Goal: Information Seeking & Learning: Compare options

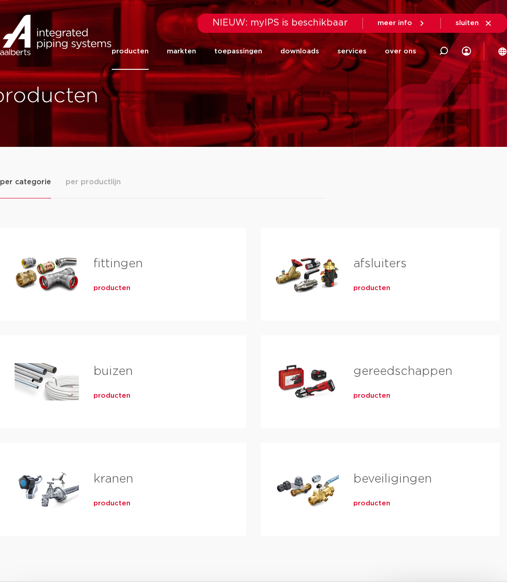
click at [126, 290] on span "producten" at bounding box center [112, 288] width 37 height 9
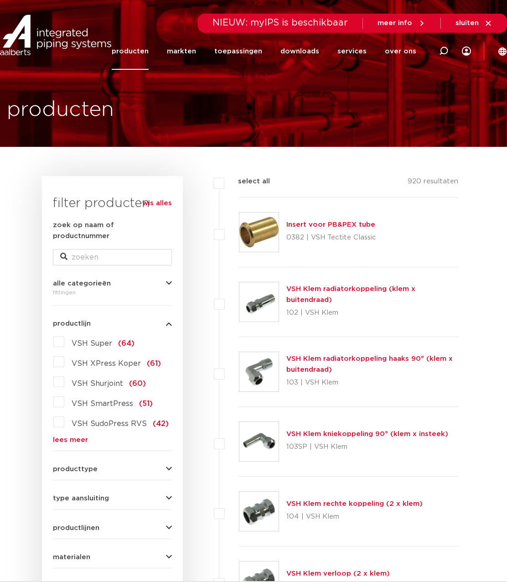
click at [64, 335] on label "VSH Super (64)" at bounding box center [99, 342] width 70 height 15
click at [0, 0] on input "VSH Super (64)" at bounding box center [0, 0] width 0 height 0
click at [64, 335] on label "VSH Super (64)" at bounding box center [99, 342] width 70 height 15
click at [0, 0] on input "VSH Super (64)" at bounding box center [0, 0] width 0 height 0
click at [64, 335] on label "VSH Super (64)" at bounding box center [99, 342] width 70 height 15
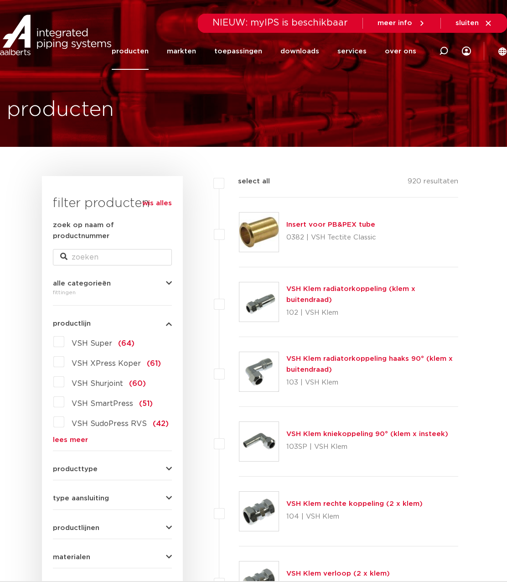
click at [0, 0] on input "VSH Super (64)" at bounding box center [0, 0] width 0 height 0
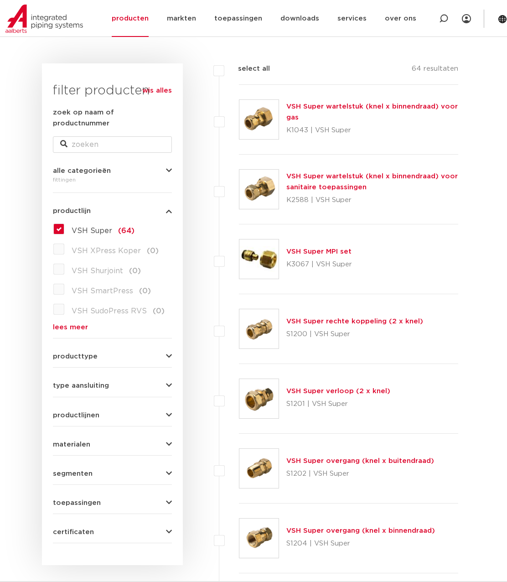
scroll to position [183, 0]
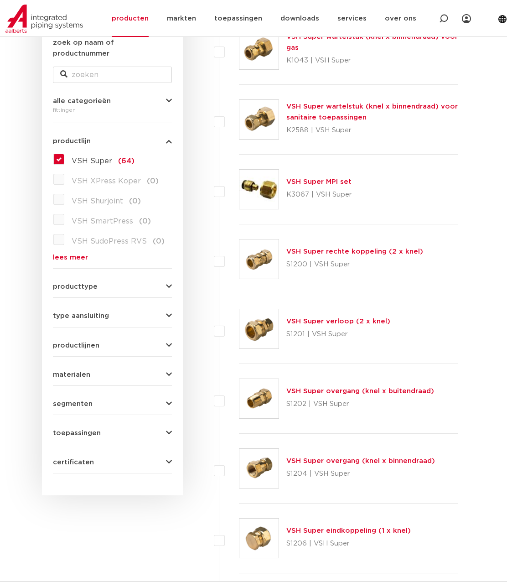
click at [350, 396] on div "VSH Super overgang (knel x buitendraad) S1202 | VSH Super" at bounding box center [361, 399] width 148 height 26
click at [354, 391] on link "VSH Super overgang (knel x buitendraad)" at bounding box center [361, 391] width 148 height 7
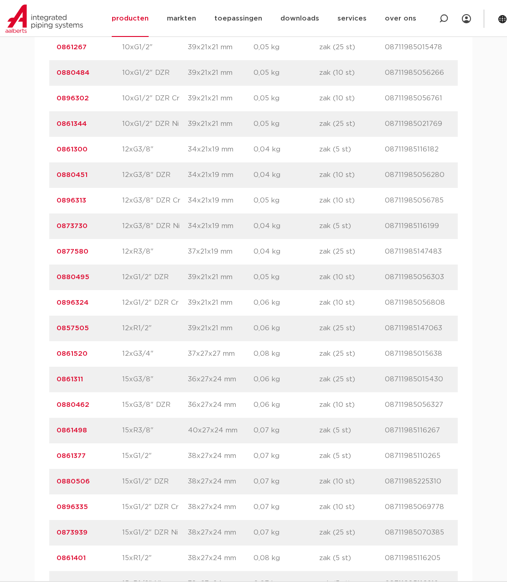
scroll to position [1004, 0]
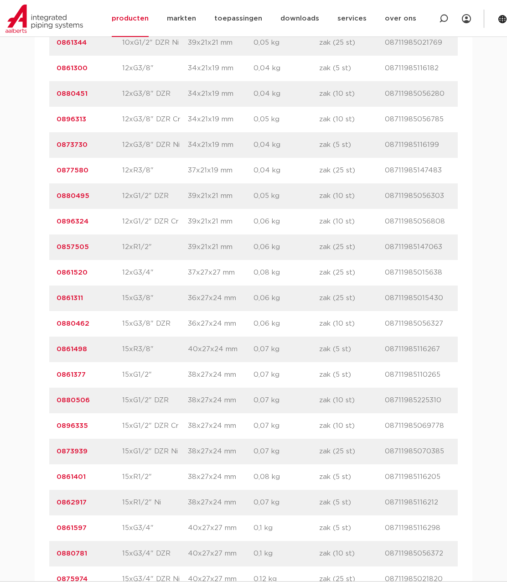
drag, startPoint x: 104, startPoint y: 376, endPoint x: 53, endPoint y: 376, distance: 50.7
click at [53, 376] on div "artikelnummer 0861377 afmeting 15xG1/2" [GEOGRAPHIC_DATA] 38x27x24 mm gewicht 0…" at bounding box center [253, 375] width 409 height 26
copy link "0861377"
click at [241, 233] on div "artikelnummer 0896324 afmeting 12xG1/2" DZR Cr afmetingen 39x21x21 mm gewicht 0…" at bounding box center [253, 222] width 409 height 26
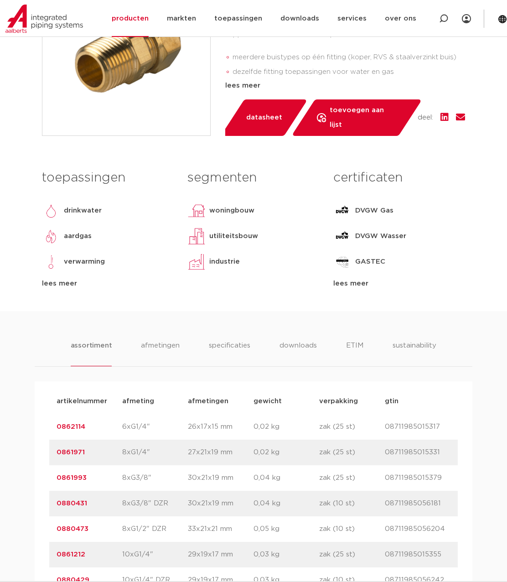
scroll to position [228, 0]
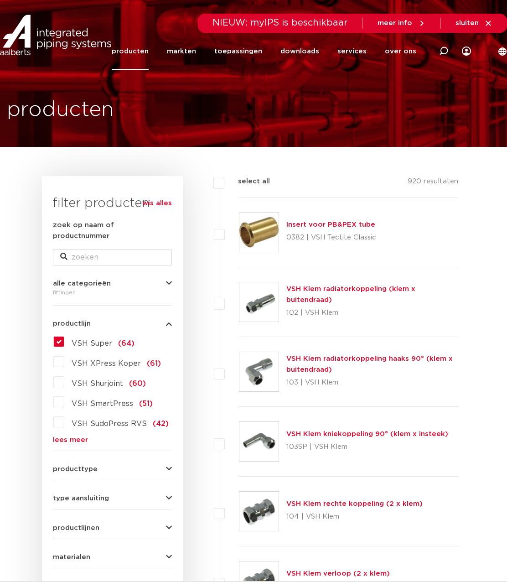
click at [138, 49] on link "producten" at bounding box center [130, 51] width 37 height 37
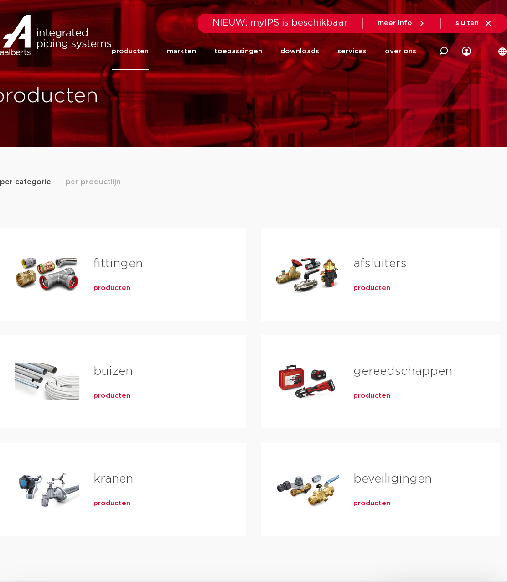
click at [358, 284] on span "producten" at bounding box center [372, 288] width 37 height 9
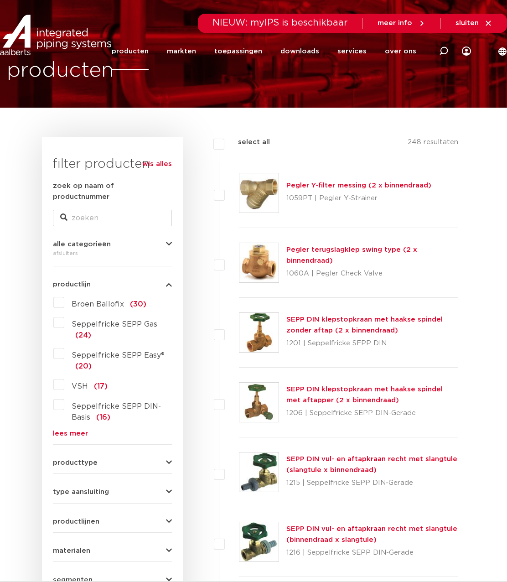
scroll to position [137, 0]
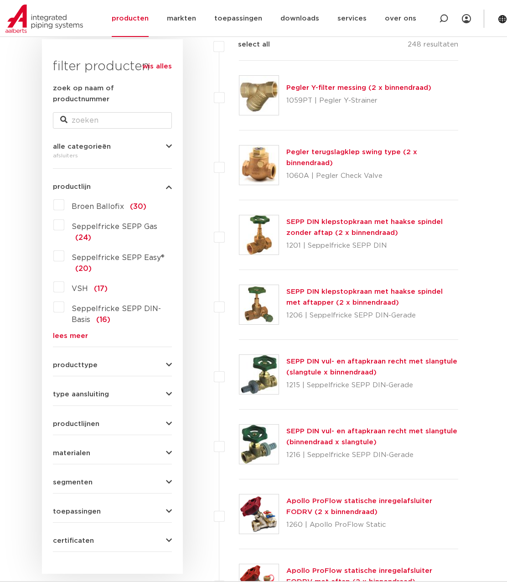
click at [152, 359] on form "zoek op naam of productnummer alle categorieën afsluiters fittingen afsluiters …" at bounding box center [112, 317] width 119 height 469
click at [157, 362] on button "producttype" at bounding box center [112, 365] width 119 height 7
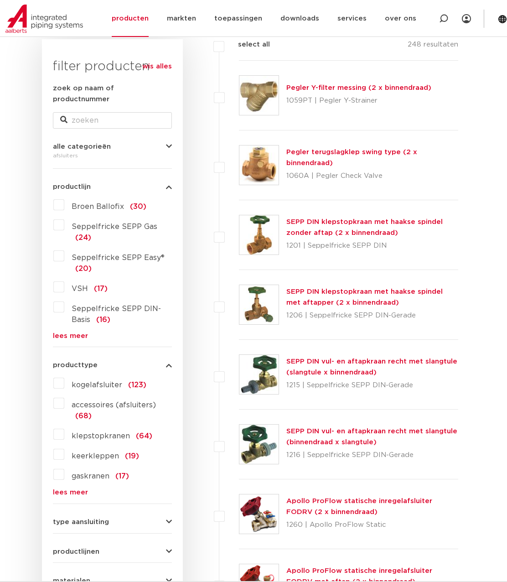
click at [163, 362] on button "producttype" at bounding box center [112, 365] width 119 height 7
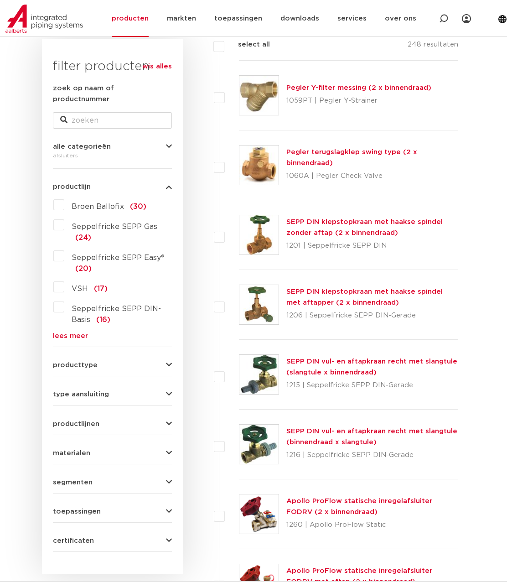
click at [163, 362] on button "producttype" at bounding box center [112, 365] width 119 height 7
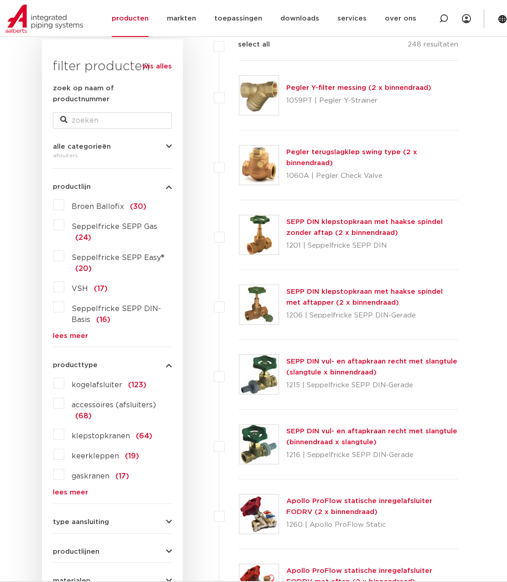
click at [163, 362] on button "producttype" at bounding box center [112, 365] width 119 height 7
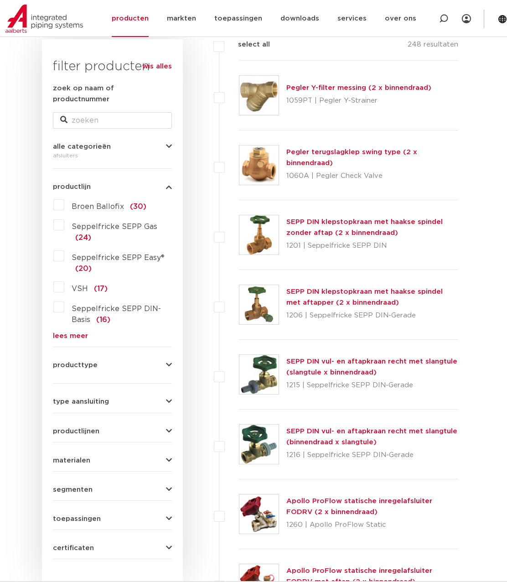
click at [163, 362] on button "producttype" at bounding box center [112, 365] width 119 height 7
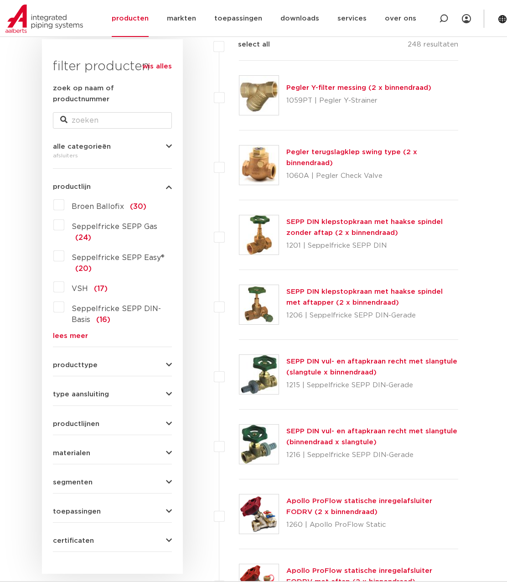
click at [162, 362] on button "producttype" at bounding box center [112, 365] width 119 height 7
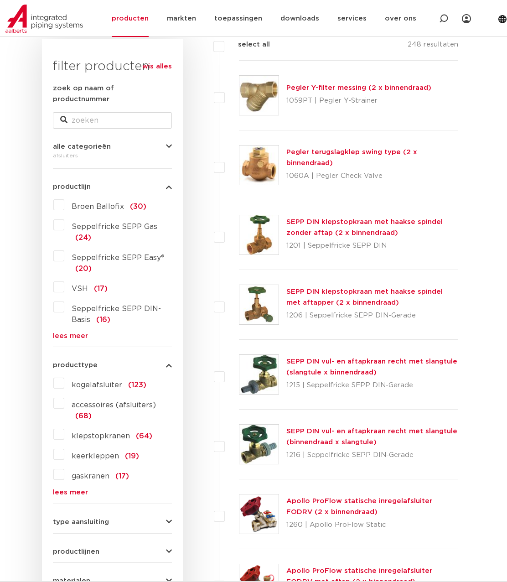
click at [163, 362] on button "producttype" at bounding box center [112, 365] width 119 height 7
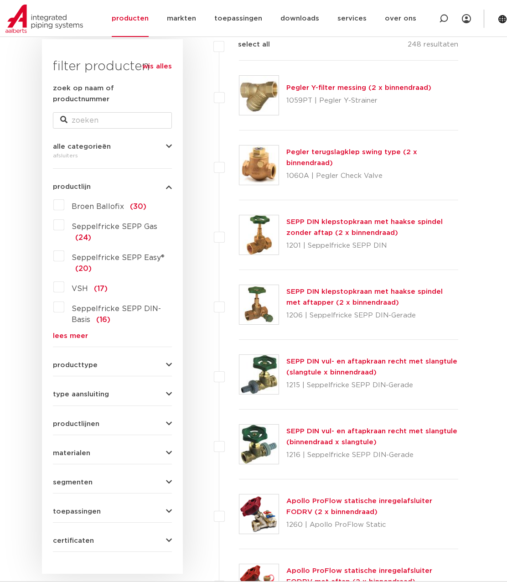
click at [163, 362] on button "producttype" at bounding box center [112, 365] width 119 height 7
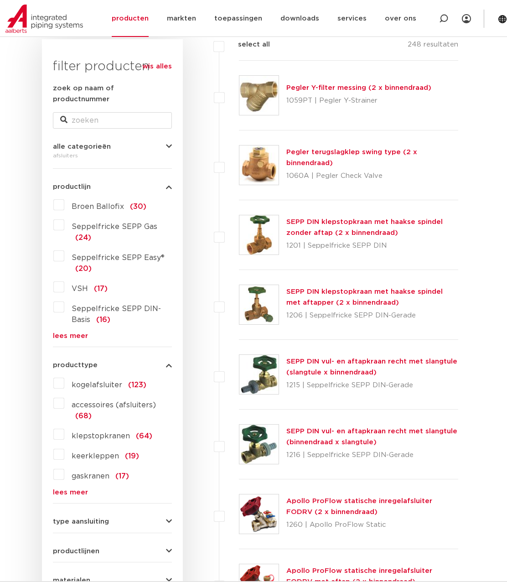
click at [165, 362] on button "producttype" at bounding box center [112, 365] width 119 height 7
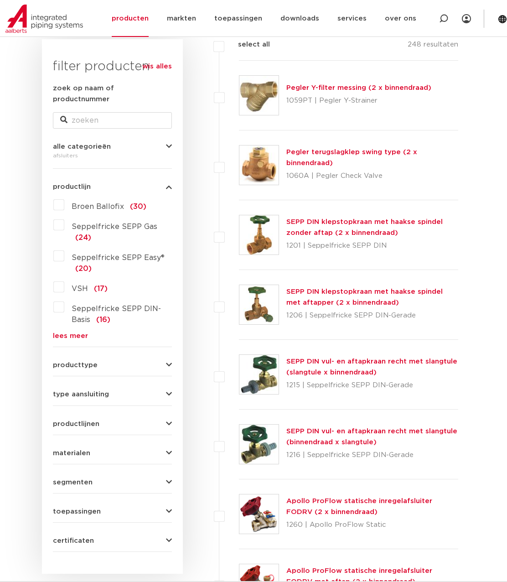
click at [162, 355] on div "producttype kogelafsluiter (123) accessoires (afsluiters) (68) klepstopkranen (…" at bounding box center [112, 362] width 119 height 14
click at [164, 362] on button "producttype" at bounding box center [112, 365] width 119 height 7
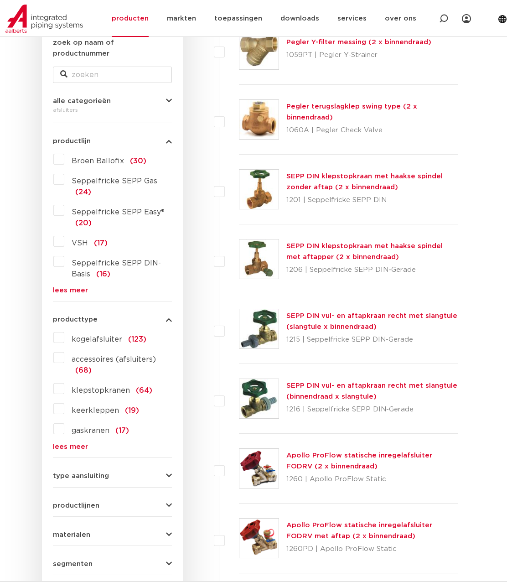
click at [78, 444] on link "lees meer" at bounding box center [112, 447] width 119 height 7
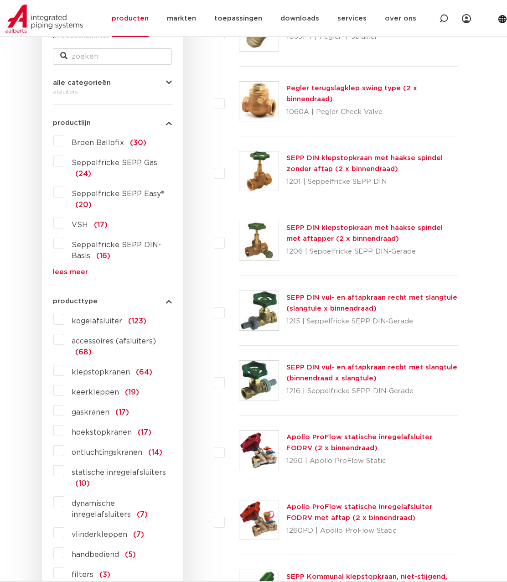
scroll to position [183, 0]
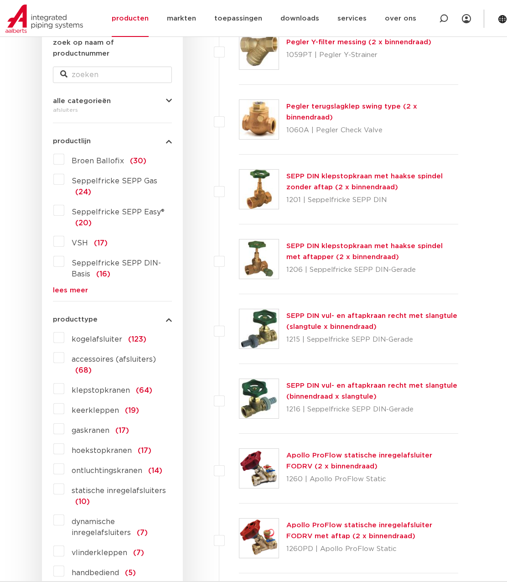
click at [167, 138] on icon "button" at bounding box center [169, 141] width 6 height 7
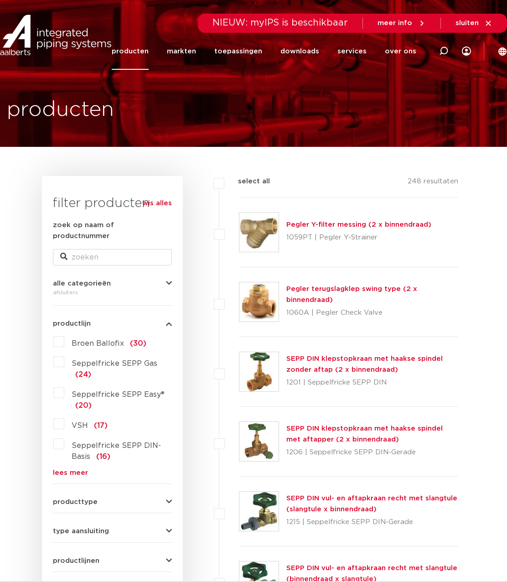
click at [162, 205] on link "wis alles" at bounding box center [157, 203] width 30 height 11
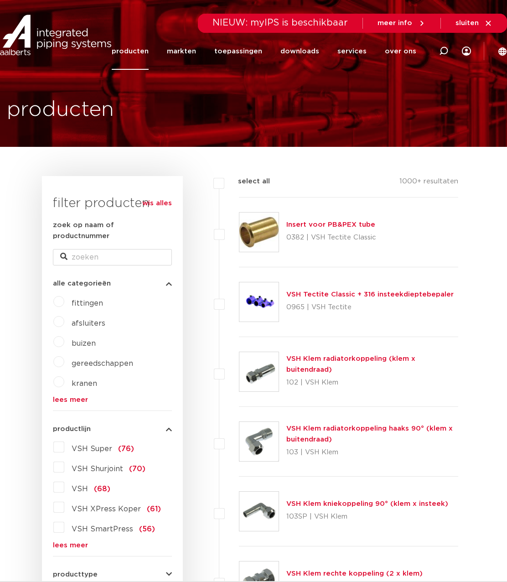
click at [158, 50] on li "producten" at bounding box center [135, 51] width 46 height 37
click at [149, 49] on link "producten" at bounding box center [130, 51] width 37 height 37
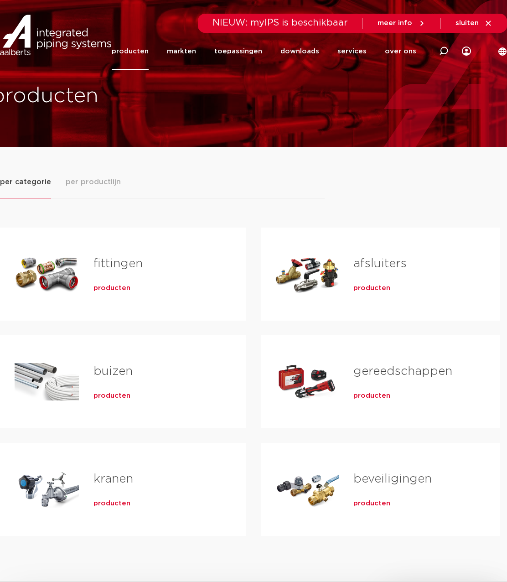
click at [377, 499] on span "producten" at bounding box center [372, 503] width 37 height 9
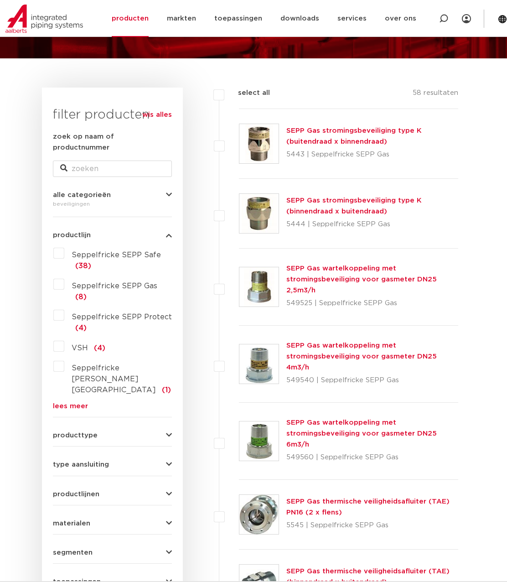
scroll to position [137, 0]
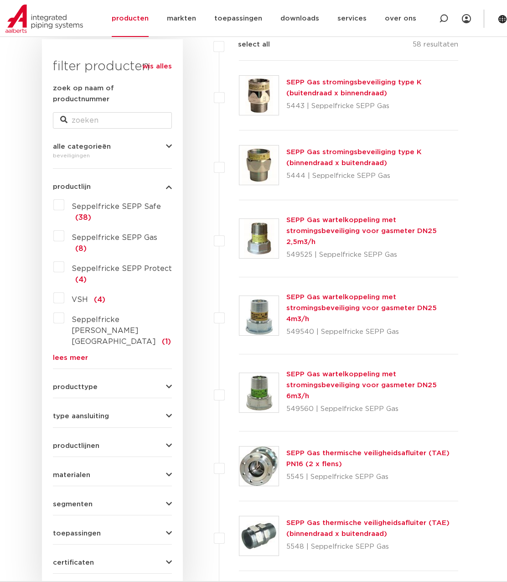
click at [96, 448] on form "zoek op naam of productnummer alle categorieën beveiligingen [GEOGRAPHIC_DATA] …" at bounding box center [112, 328] width 119 height 491
click at [84, 503] on form "zoek op naam of productnummer alle categorieën beveiligingen [GEOGRAPHIC_DATA] …" at bounding box center [112, 328] width 119 height 491
click at [84, 530] on span "toepassingen" at bounding box center [77, 533] width 48 height 7
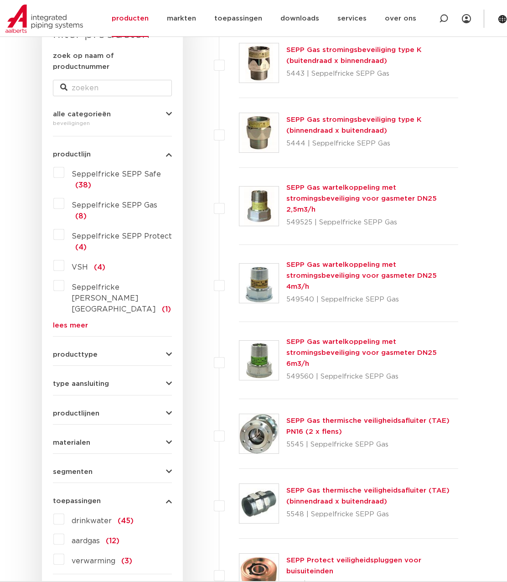
scroll to position [183, 0]
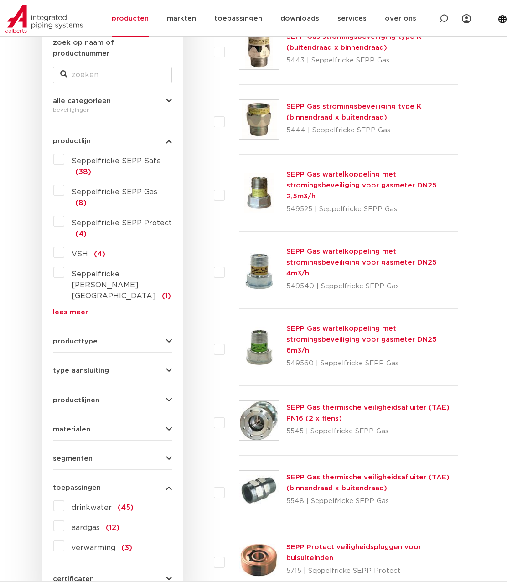
click at [56, 499] on div "drinkwater (45) aardgas (12) verwarming (3)" at bounding box center [112, 526] width 119 height 55
click at [64, 499] on label "drinkwater (45)" at bounding box center [98, 506] width 69 height 15
click at [0, 0] on input "drinkwater (45)" at bounding box center [0, 0] width 0 height 0
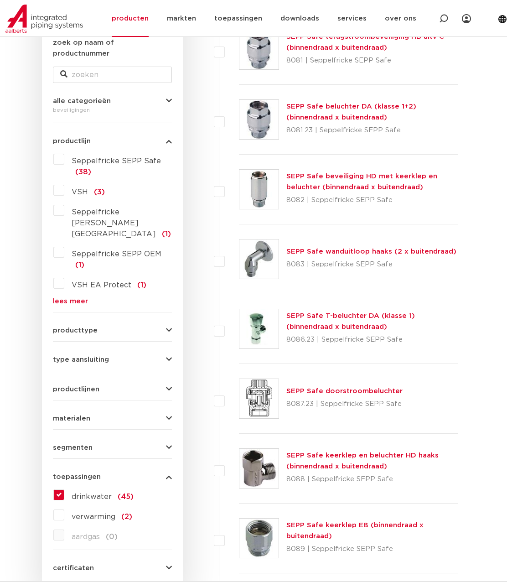
click at [159, 474] on button "toepassingen" at bounding box center [112, 477] width 119 height 7
click at [162, 514] on button "certificaten" at bounding box center [112, 517] width 119 height 7
click at [64, 548] on label "KIWA (4)" at bounding box center [87, 555] width 46 height 15
click at [0, 0] on input "KIWA (4)" at bounding box center [0, 0] width 0 height 0
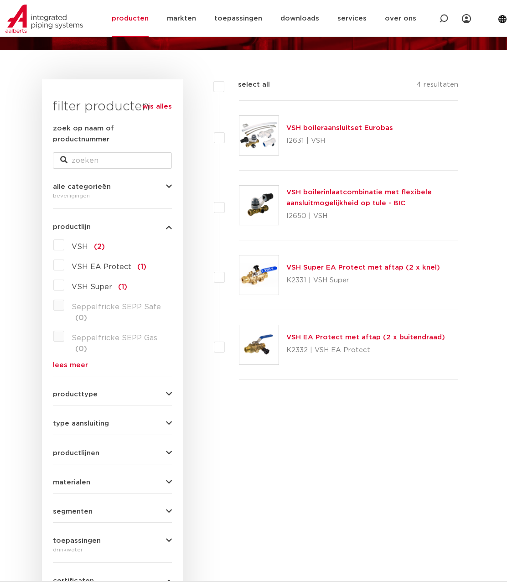
scroll to position [137, 0]
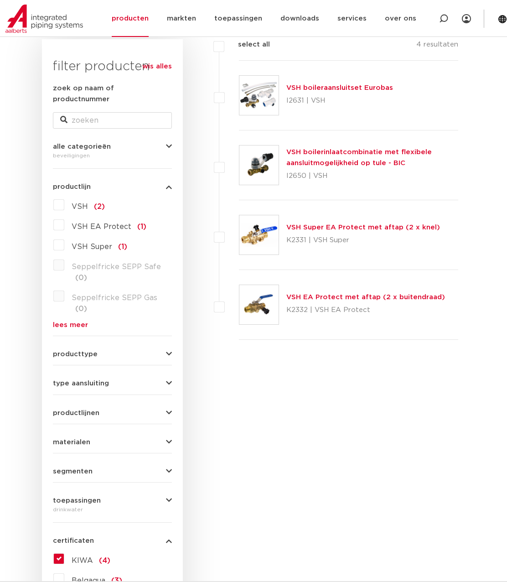
click at [166, 453] on form "zoek op naam of productnummer alle categorieën beveiligingen [GEOGRAPHIC_DATA] …" at bounding box center [112, 368] width 119 height 571
click at [166, 468] on icon "button" at bounding box center [169, 471] width 6 height 7
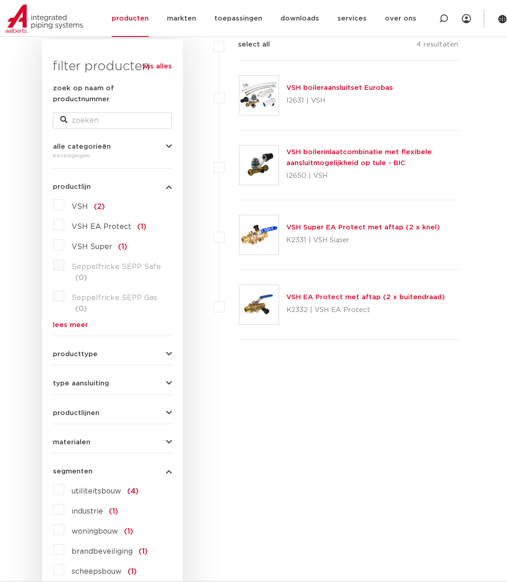
click at [166, 468] on icon "button" at bounding box center [169, 471] width 6 height 7
click at [168, 426] on form "zoek op naam of productnummer alle categorieën beveiligingen fittingen afsluite…" at bounding box center [112, 372] width 119 height 579
click at [167, 439] on icon "button" at bounding box center [169, 442] width 6 height 7
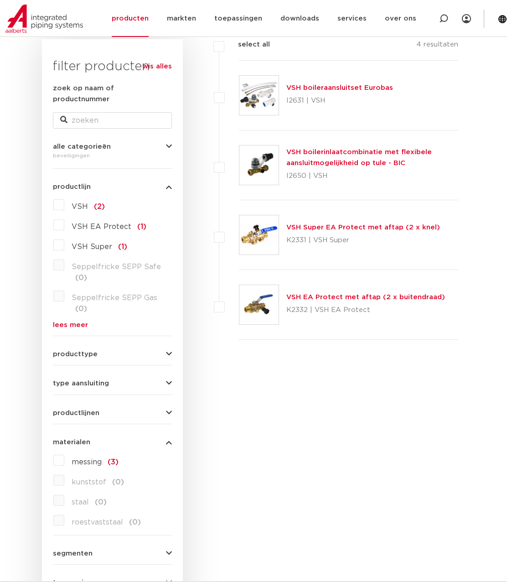
click at [166, 439] on icon "button" at bounding box center [169, 442] width 6 height 7
click at [166, 410] on icon "button" at bounding box center [169, 413] width 6 height 7
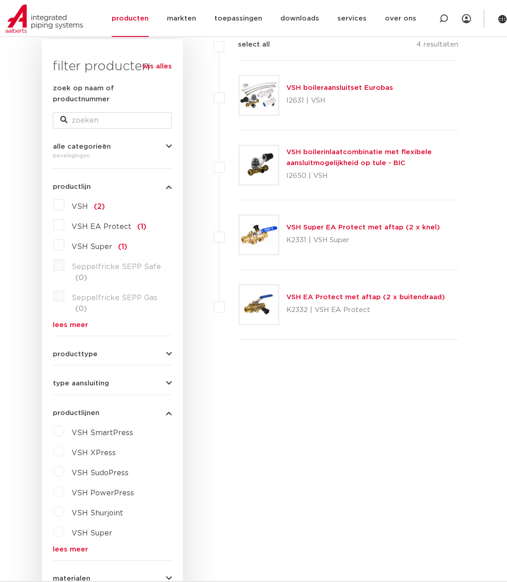
click at [166, 410] on icon "button" at bounding box center [169, 413] width 6 height 7
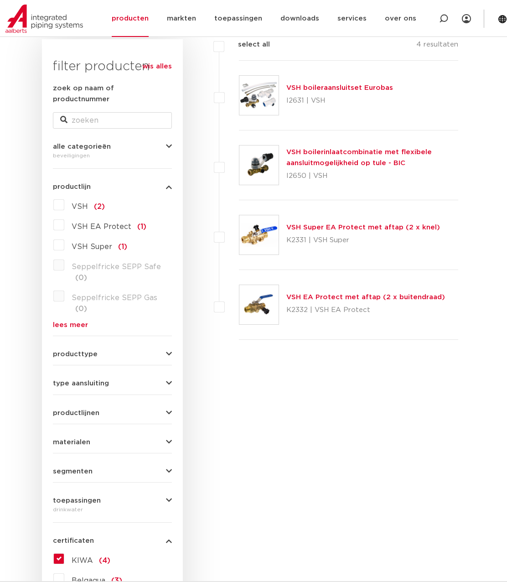
click at [168, 380] on icon "button" at bounding box center [169, 383] width 6 height 7
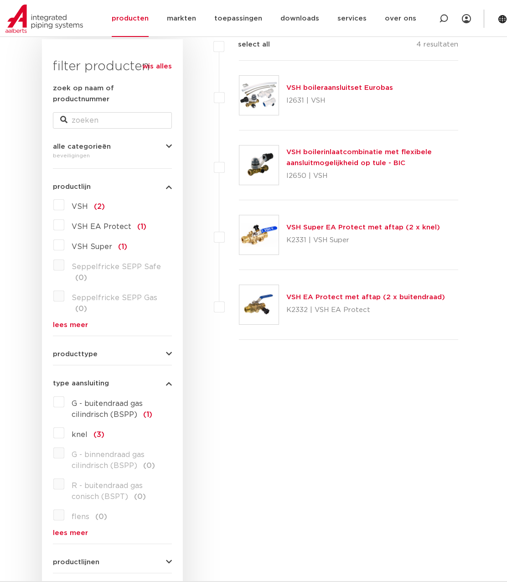
click at [168, 380] on icon "button" at bounding box center [169, 383] width 6 height 7
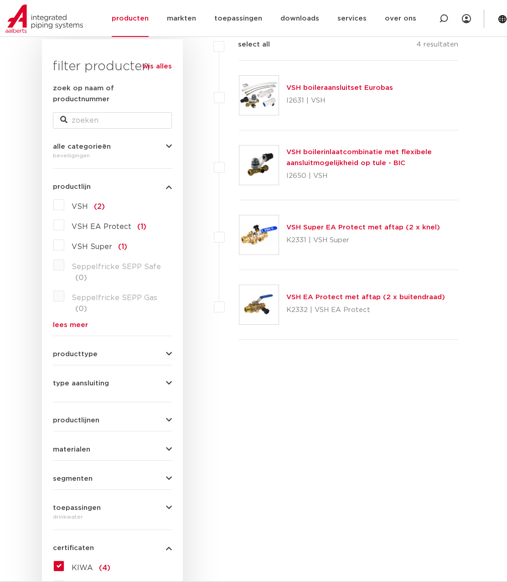
click at [162, 336] on form "zoek op naam of productnummer alle categorieën beveiligingen fittingen afsluite…" at bounding box center [112, 372] width 119 height 579
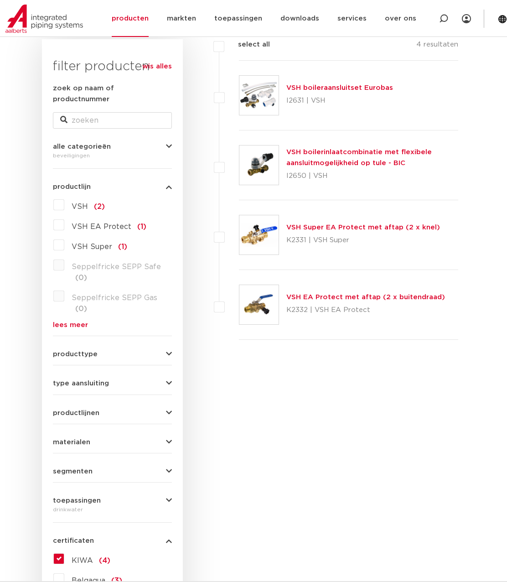
click at [165, 351] on button "producttype" at bounding box center [112, 354] width 119 height 7
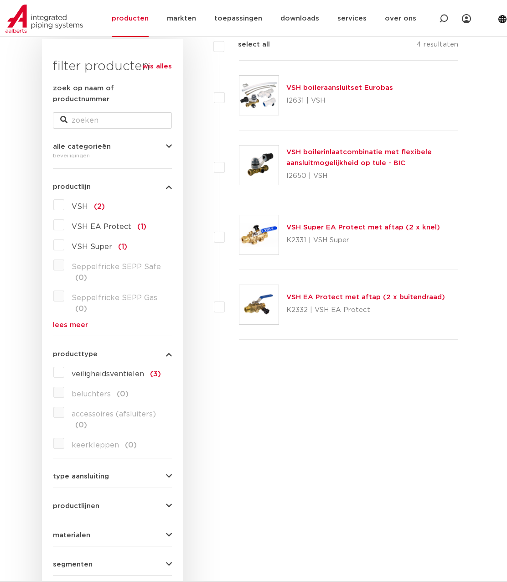
click at [165, 351] on button "producttype" at bounding box center [112, 354] width 119 height 7
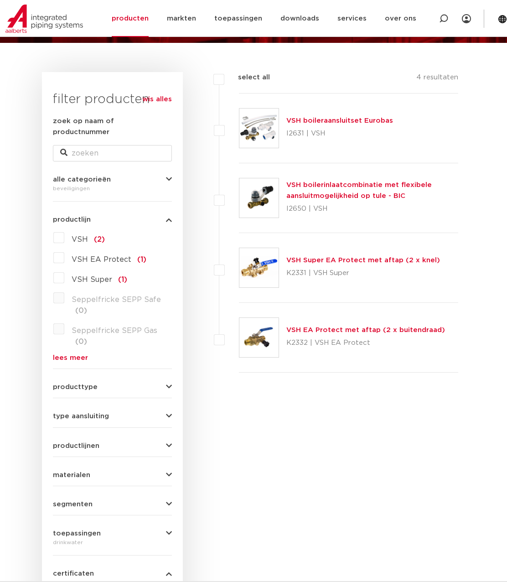
scroll to position [91, 0]
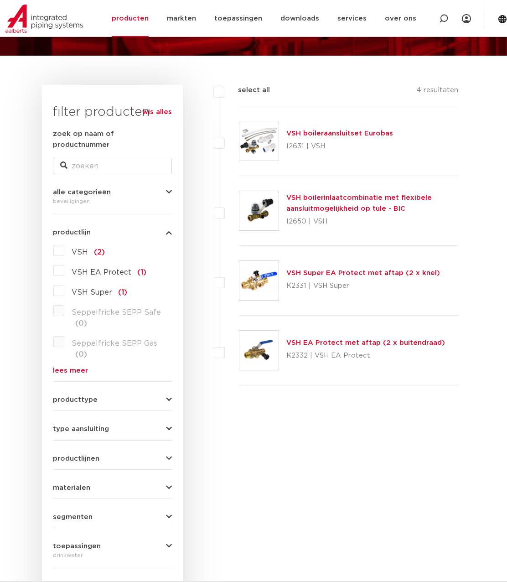
click at [347, 426] on div "filters select all 4 resultaten VSH boileraansluitset Eurobas I2631 | VSH" at bounding box center [324, 403] width 282 height 637
click at [137, 17] on link "producten" at bounding box center [130, 18] width 37 height 37
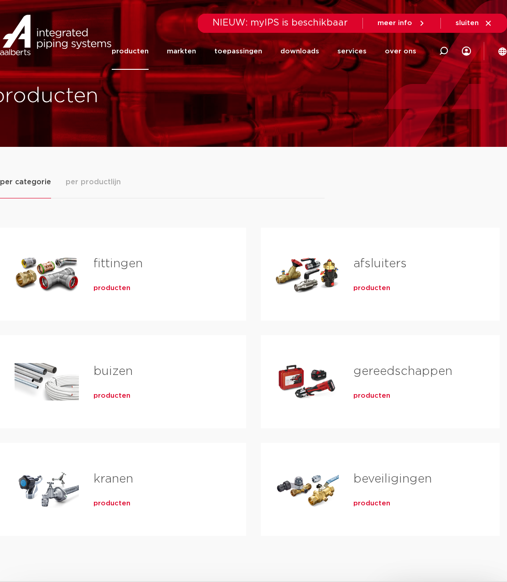
drag, startPoint x: 345, startPoint y: 507, endPoint x: 353, endPoint y: 508, distance: 8.7
click at [345, 507] on div "beveiligingen producten" at bounding box center [412, 490] width 146 height 64
click at [355, 509] on div "beveiligingen producten" at bounding box center [412, 490] width 146 height 64
click at [369, 505] on span "producten" at bounding box center [372, 503] width 37 height 9
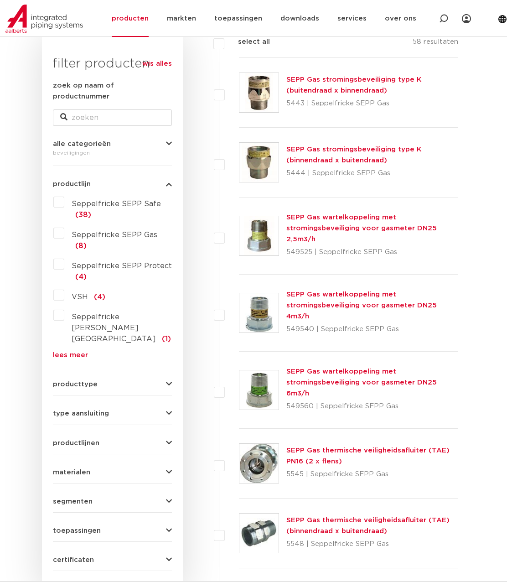
scroll to position [228, 0]
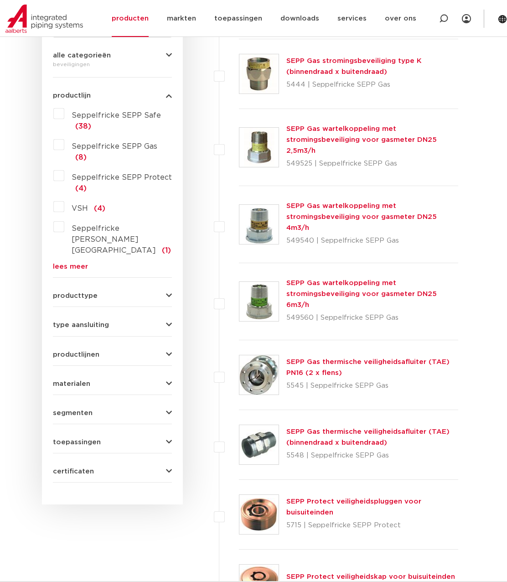
drag, startPoint x: 345, startPoint y: 372, endPoint x: 286, endPoint y: 373, distance: 59.3
click at [286, 373] on div "SEPP Gas thermische veiligheidsafluiter (TAE) PN16 (2 x flens) 5545 | Seppelfri…" at bounding box center [349, 375] width 220 height 70
click at [288, 379] on p "5545 | Seppelfricke SEPP Gas" at bounding box center [373, 386] width 172 height 15
drag, startPoint x: 288, startPoint y: 370, endPoint x: 383, endPoint y: 367, distance: 95.0
click at [383, 379] on p "5545 | Seppelfricke SEPP Gas" at bounding box center [373, 386] width 172 height 15
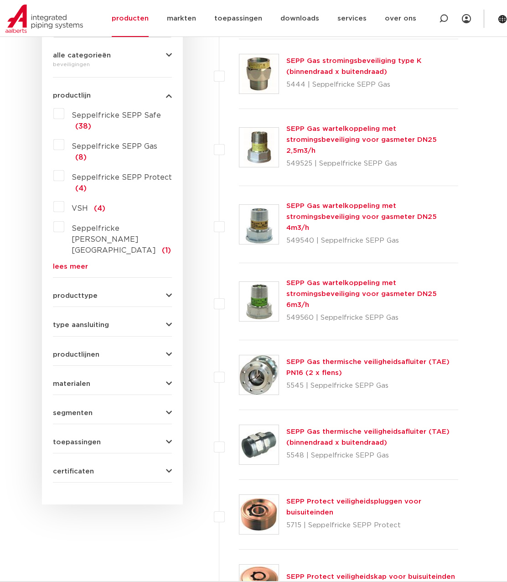
click at [387, 449] on p "5548 | Seppelfricke SEPP Gas" at bounding box center [373, 456] width 172 height 15
drag, startPoint x: 388, startPoint y: 440, endPoint x: 283, endPoint y: 441, distance: 104.5
click at [283, 441] on div "SEPP Gas thermische veiligheidsafluiter (TAE) (binnendraad x buitendraad) 5548 …" at bounding box center [349, 445] width 220 height 70
drag, startPoint x: 283, startPoint y: 441, endPoint x: 288, endPoint y: 441, distance: 5.0
click at [287, 449] on p "5548 | Seppelfricke SEPP Gas" at bounding box center [373, 456] width 172 height 15
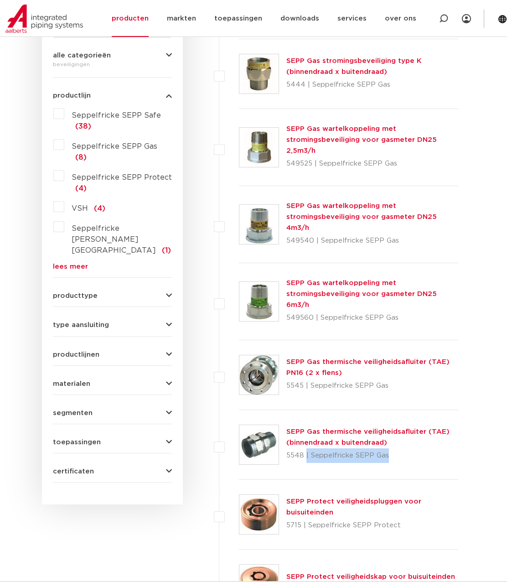
click at [389, 449] on p "5548 | Seppelfricke SEPP Gas" at bounding box center [373, 456] width 172 height 15
drag, startPoint x: 387, startPoint y: 442, endPoint x: 278, endPoint y: 440, distance: 108.6
click at [278, 440] on div "SEPP Gas thermische veiligheidsafluiter (TAE) (binnendraad x buitendraad) 5548 …" at bounding box center [349, 445] width 220 height 70
drag, startPoint x: 278, startPoint y: 440, endPoint x: 290, endPoint y: 443, distance: 11.7
click at [291, 449] on p "5548 | Seppelfricke SEPP Gas" at bounding box center [373, 456] width 172 height 15
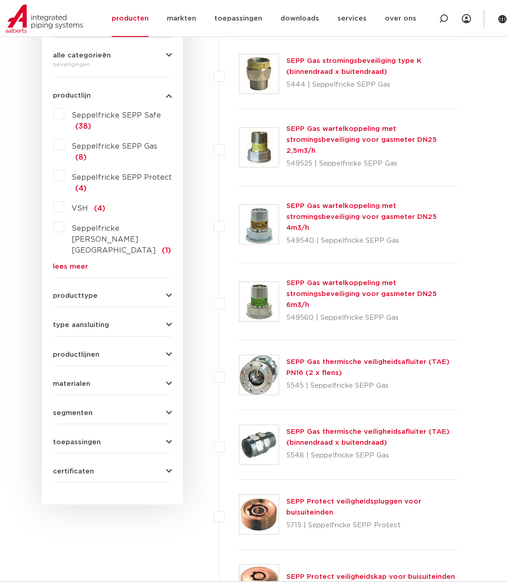
click at [288, 449] on p "5548 | Seppelfricke SEPP Gas" at bounding box center [373, 456] width 172 height 15
click at [388, 449] on p "5548 | Seppelfricke SEPP Gas" at bounding box center [373, 456] width 172 height 15
click at [386, 449] on p "5548 | Seppelfricke SEPP Gas" at bounding box center [373, 456] width 172 height 15
drag, startPoint x: 386, startPoint y: 443, endPoint x: 285, endPoint y: 443, distance: 101.3
click at [285, 443] on div "SEPP Gas thermische veiligheidsafluiter (TAE) (binnendraad x buitendraad) 5548 …" at bounding box center [349, 445] width 220 height 70
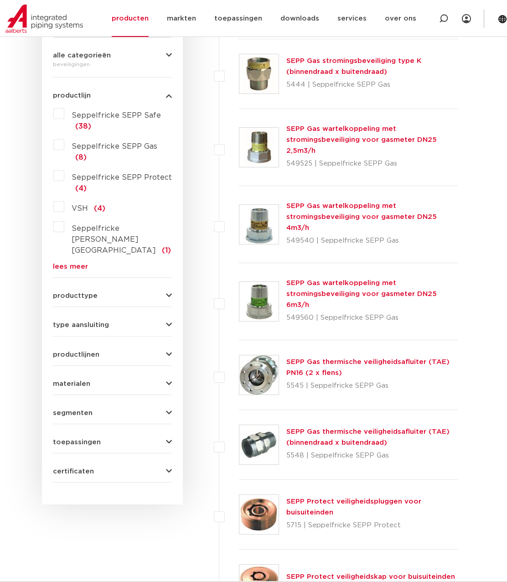
drag, startPoint x: 285, startPoint y: 443, endPoint x: 290, endPoint y: 442, distance: 5.6
click at [290, 449] on p "5548 | Seppelfricke SEPP Gas" at bounding box center [373, 456] width 172 height 15
click at [289, 449] on p "5548 | Seppelfricke SEPP Gas" at bounding box center [373, 456] width 172 height 15
drag, startPoint x: 291, startPoint y: 441, endPoint x: 384, endPoint y: 440, distance: 93.1
click at [384, 449] on p "5548 | Seppelfricke SEPP Gas" at bounding box center [373, 456] width 172 height 15
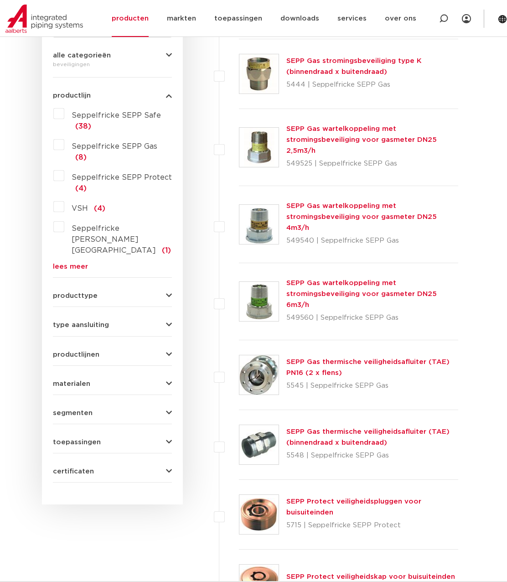
click at [384, 449] on p "5548 | Seppelfricke SEPP Gas" at bounding box center [373, 456] width 172 height 15
drag, startPoint x: 385, startPoint y: 442, endPoint x: 285, endPoint y: 443, distance: 99.5
click at [285, 443] on div "SEPP Gas thermische veiligheidsafluiter (TAE) (binnendraad x buitendraad) 5548 …" at bounding box center [349, 445] width 220 height 70
click at [289, 449] on p "5548 | Seppelfricke SEPP Gas" at bounding box center [373, 456] width 172 height 15
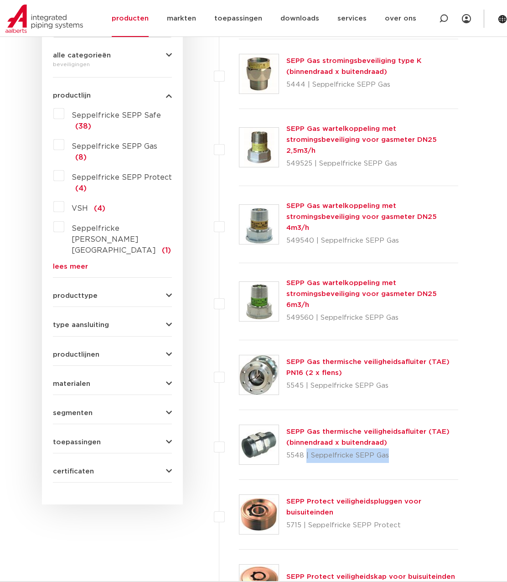
drag, startPoint x: 288, startPoint y: 442, endPoint x: 393, endPoint y: 440, distance: 104.5
click at [393, 449] on p "5548 | Seppelfricke SEPP Gas" at bounding box center [373, 456] width 172 height 15
click at [397, 518] on p "5715 | Seppelfricke SEPP Protect" at bounding box center [373, 525] width 172 height 15
drag, startPoint x: 392, startPoint y: 512, endPoint x: 285, endPoint y: 513, distance: 107.7
click at [285, 513] on div "SEPP Protect veiligheidspluggen voor buisuiteinden 5715 | Seppelfricke SEPP Pro…" at bounding box center [349, 515] width 220 height 70
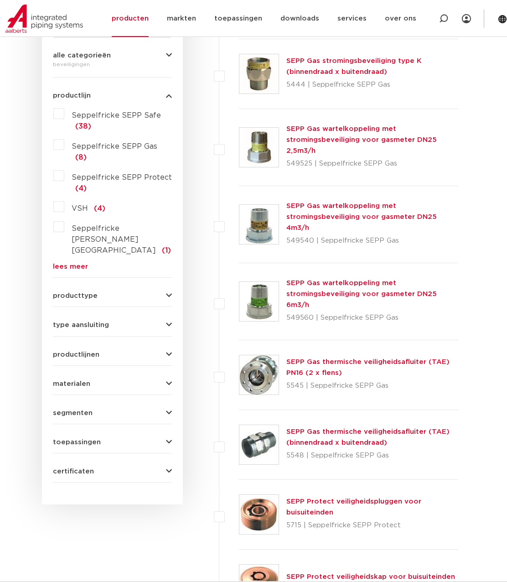
click at [396, 518] on p "5715 | Seppelfricke SEPP Protect" at bounding box center [373, 525] width 172 height 15
drag, startPoint x: 395, startPoint y: 511, endPoint x: 250, endPoint y: 517, distance: 145.2
click at [250, 517] on div "SEPP Protect veiligheidspluggen voor buisuiteinden 5715 | Seppelfricke SEPP Pro…" at bounding box center [349, 515] width 220 height 70
drag, startPoint x: 250, startPoint y: 517, endPoint x: 298, endPoint y: 511, distance: 48.7
click at [306, 518] on p "5715 | Seppelfricke SEPP Protect" at bounding box center [373, 525] width 172 height 15
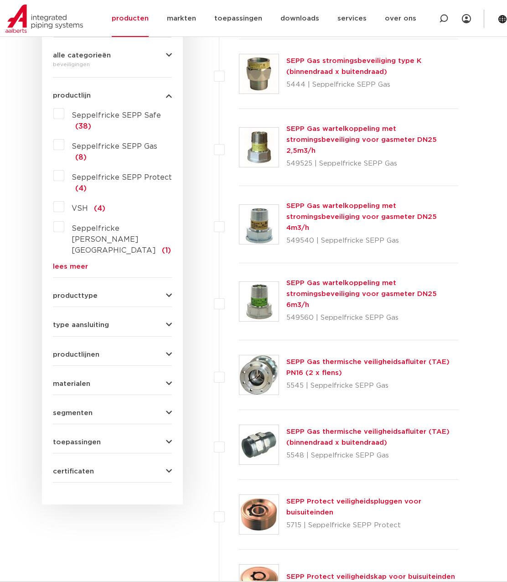
click at [287, 518] on p "5715 | Seppelfricke SEPP Protect" at bounding box center [373, 525] width 172 height 15
drag, startPoint x: 289, startPoint y: 512, endPoint x: 419, endPoint y: 508, distance: 130.1
click at [419, 518] on p "5715 | Seppelfricke SEPP Protect" at bounding box center [373, 525] width 172 height 15
click at [395, 518] on p "5715 | Seppelfricke SEPP Protect" at bounding box center [373, 525] width 172 height 15
drag, startPoint x: 397, startPoint y: 513, endPoint x: 288, endPoint y: 512, distance: 108.6
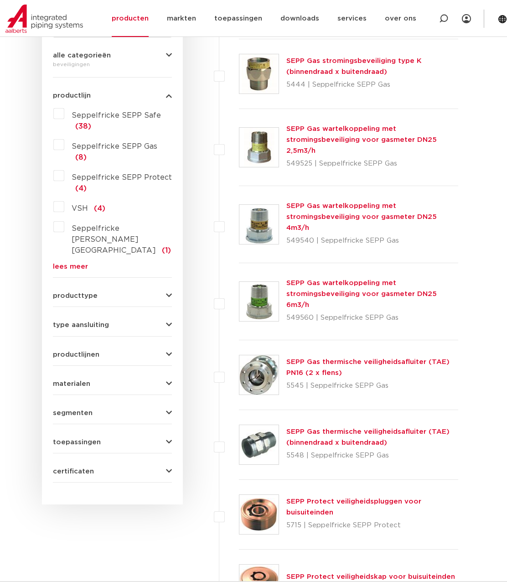
click at [288, 518] on p "5715 | Seppelfricke SEPP Protect" at bounding box center [373, 525] width 172 height 15
drag, startPoint x: 288, startPoint y: 512, endPoint x: 289, endPoint y: 441, distance: 70.7
click at [289, 449] on p "5548 | Seppelfricke SEPP Gas" at bounding box center [373, 456] width 172 height 15
drag, startPoint x: 375, startPoint y: 441, endPoint x: 288, endPoint y: 443, distance: 86.7
click at [288, 449] on p "5548 | Seppelfricke SEPP Gas" at bounding box center [373, 456] width 172 height 15
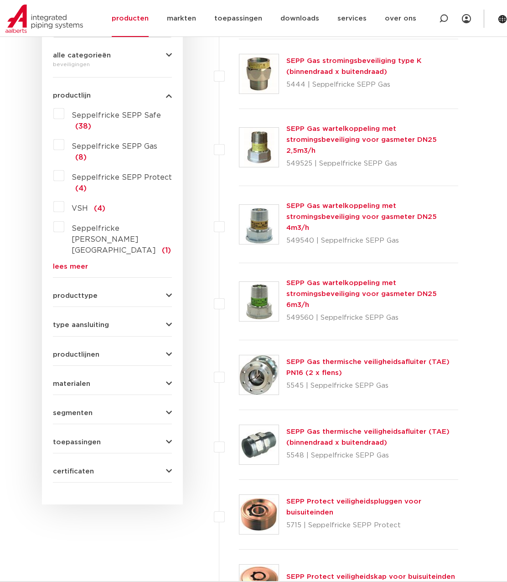
drag, startPoint x: 288, startPoint y: 443, endPoint x: 285, endPoint y: 374, distance: 69.0
click at [285, 374] on div "SEPP Gas thermische veiligheidsafluiter (TAE) PN16 (2 x flens) 5545 | Seppelfri…" at bounding box center [349, 375] width 220 height 70
drag, startPoint x: 287, startPoint y: 371, endPoint x: 395, endPoint y: 371, distance: 108.2
click at [395, 379] on p "5545 | Seppelfricke SEPP Gas" at bounding box center [373, 386] width 172 height 15
drag, startPoint x: 395, startPoint y: 371, endPoint x: 392, endPoint y: 300, distance: 70.3
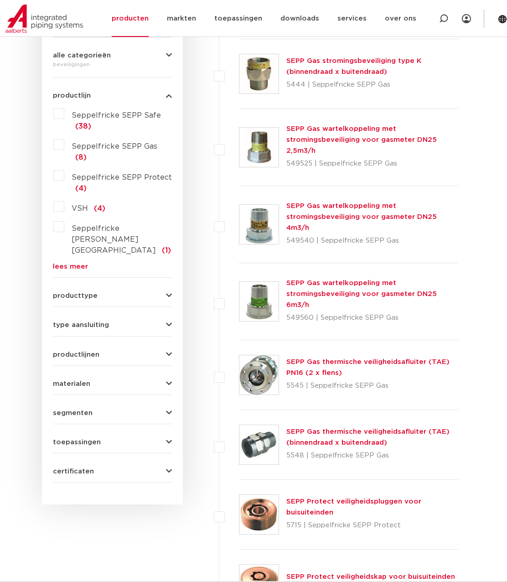
click at [391, 311] on p "549560 | Seppelfricke SEPP Gas" at bounding box center [373, 318] width 172 height 15
drag, startPoint x: 396, startPoint y: 298, endPoint x: 285, endPoint y: 298, distance: 111.4
click at [285, 298] on div "SEPP Gas wartelkoppeling met stromingsbeveiliging voor gasmeter DN25 6m3/h 5495…" at bounding box center [349, 301] width 220 height 77
drag, startPoint x: 285, startPoint y: 298, endPoint x: 286, endPoint y: 230, distance: 67.1
click at [284, 230] on div "SEPP Gas wartelkoppeling met stromingsbeveiliging voor gasmeter DN25 4m3/h 5495…" at bounding box center [349, 224] width 220 height 77
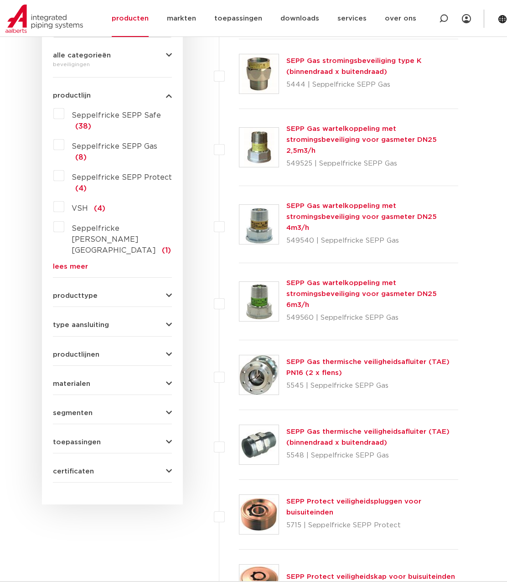
drag, startPoint x: 287, startPoint y: 230, endPoint x: 425, endPoint y: 230, distance: 138.7
click at [425, 234] on p "549540 | Seppelfricke SEPP Gas" at bounding box center [373, 241] width 172 height 15
drag, startPoint x: 425, startPoint y: 230, endPoint x: 283, endPoint y: 165, distance: 156.4
click at [283, 165] on div "SEPP Gas wartelkoppeling met stromingsbeveiliging voor gasmeter DN25 2,5m3/h 54…" at bounding box center [349, 147] width 220 height 77
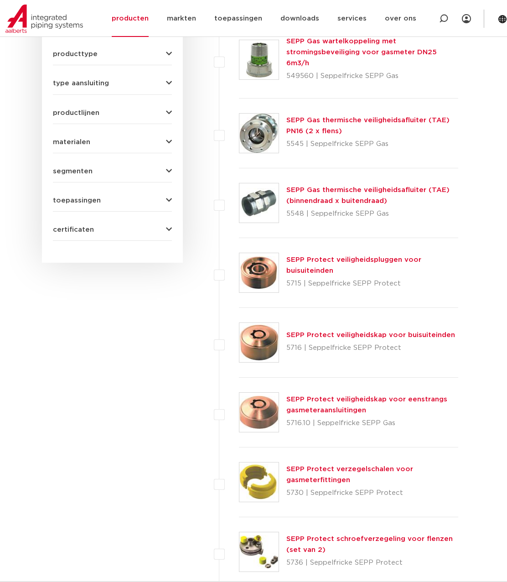
scroll to position [502, 0]
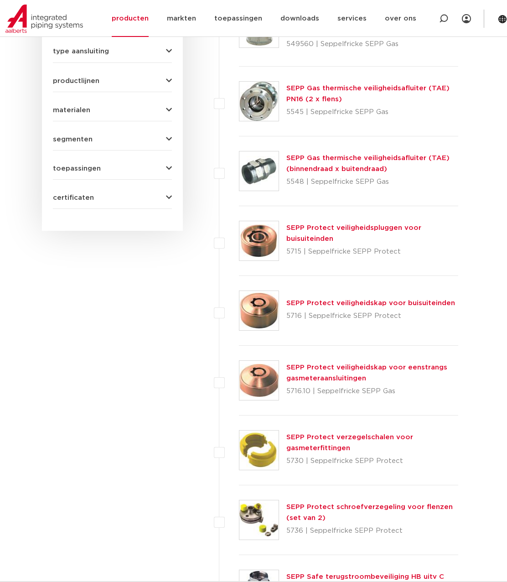
drag, startPoint x: 378, startPoint y: 445, endPoint x: 280, endPoint y: 445, distance: 97.7
click at [280, 445] on div "SEPP Protect verzegelschalen voor gasmeterfittingen 5730 | Seppelfricke SEPP Pr…" at bounding box center [349, 451] width 220 height 70
